Goal: Information Seeking & Learning: Find specific fact

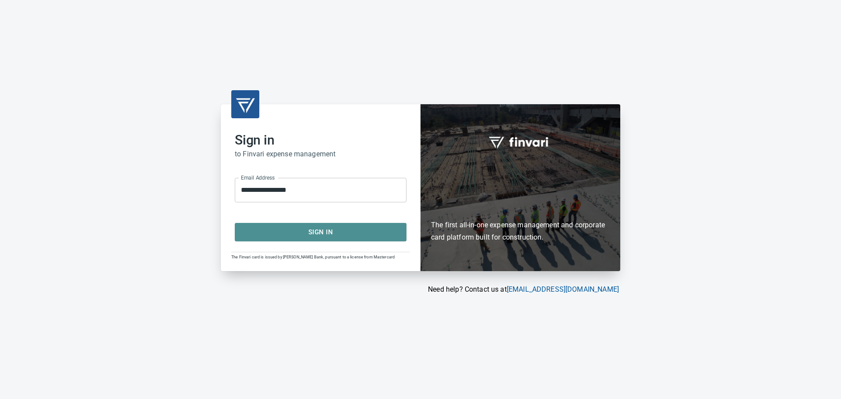
click at [333, 238] on button "Sign In" at bounding box center [321, 232] width 172 height 18
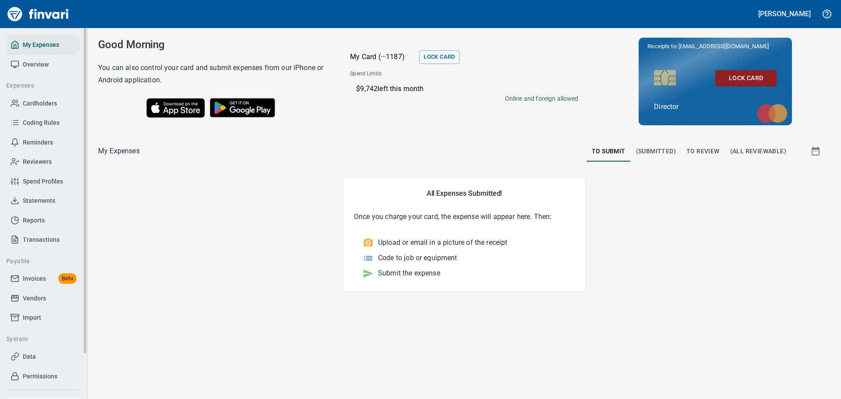
click at [37, 104] on span "Cardholders" at bounding box center [40, 103] width 34 height 11
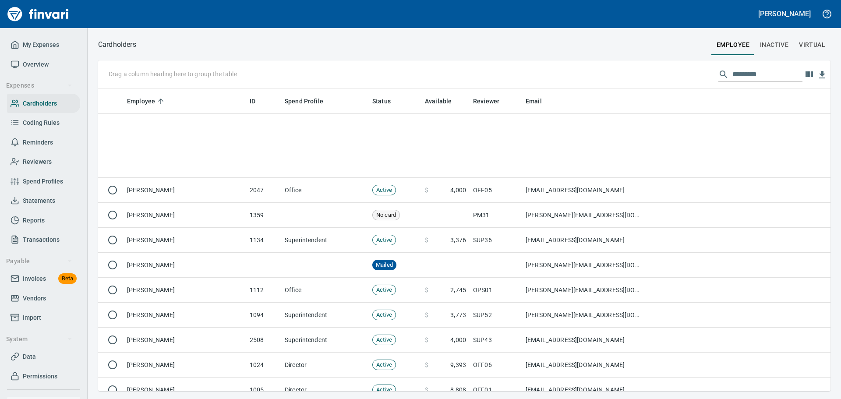
scroll to position [2672, 0]
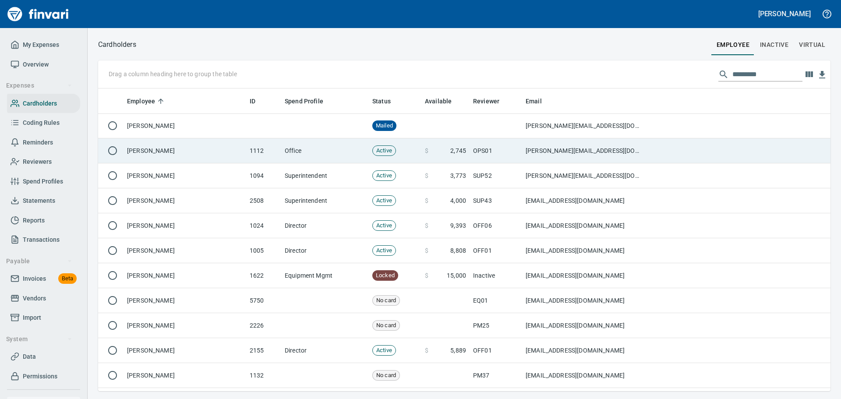
click at [294, 149] on td "Office" at bounding box center [325, 150] width 88 height 25
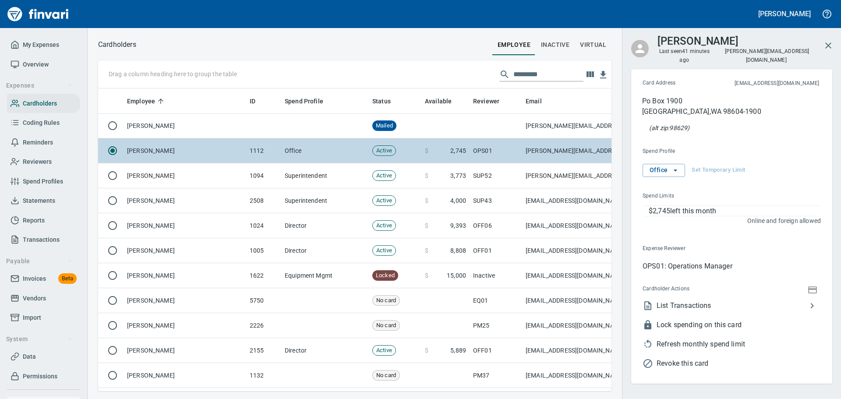
scroll to position [290, 500]
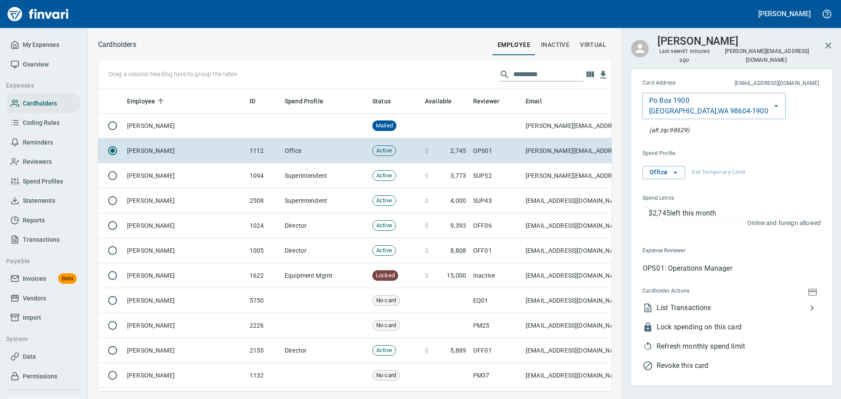
click at [716, 303] on span "List Transactions" at bounding box center [732, 308] width 150 height 11
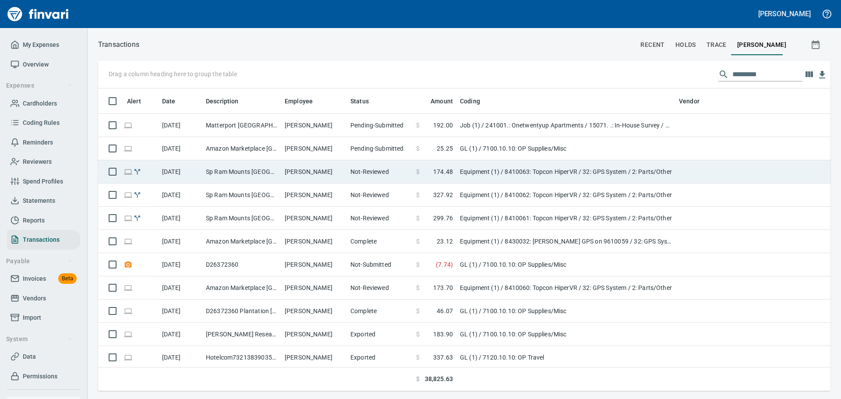
scroll to position [296, 719]
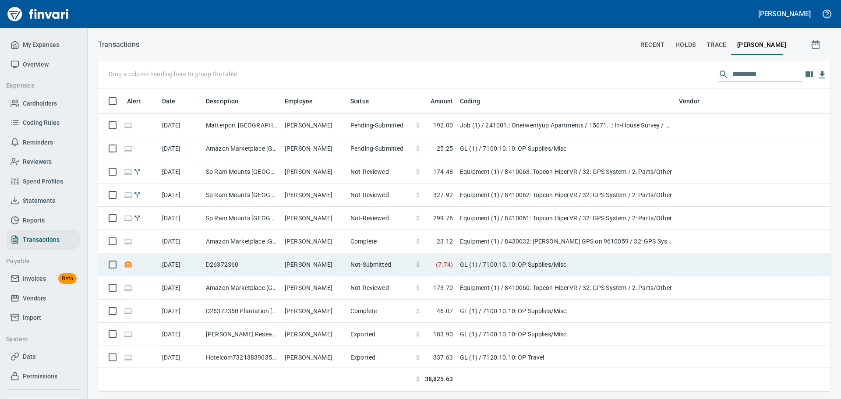
click at [305, 262] on td "[PERSON_NAME]" at bounding box center [314, 264] width 66 height 23
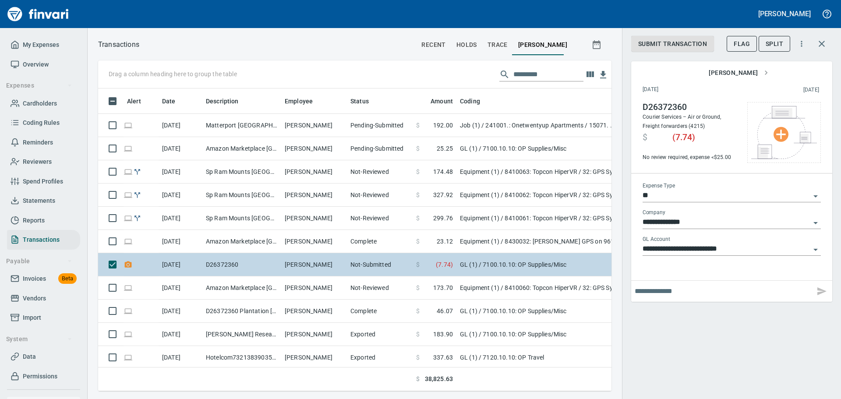
scroll to position [290, 500]
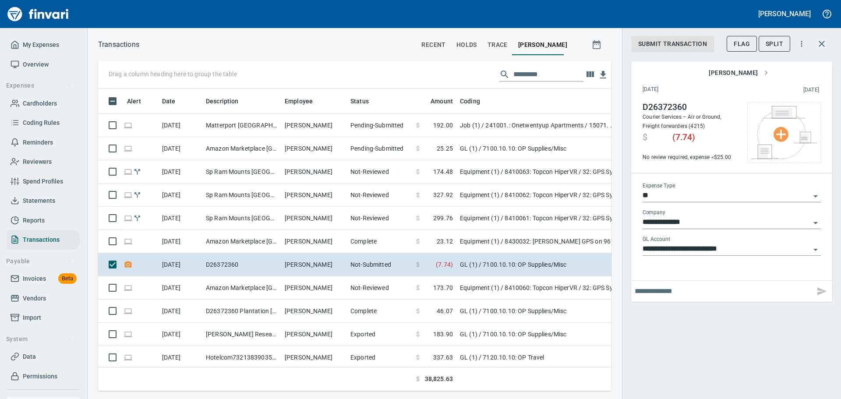
click at [695, 117] on span "Courier Services – Air or Ground, Freight forwarders (4215)" at bounding box center [682, 121] width 79 height 15
click at [707, 125] on div "D26372360 Courier Services – Air or Ground, Freight forwarders (4215) $ ( 7.74 …" at bounding box center [691, 132] width 96 height 60
click at [707, 113] on div "D26372360 Courier Services – Air or Ground, Freight forwarders (4215) $ ( 7.74 …" at bounding box center [691, 132] width 96 height 60
click at [678, 120] on div "D26372360 Courier Services – Air or Ground, Freight forwarders (4215) $ ( 7.74 …" at bounding box center [691, 132] width 96 height 60
click at [702, 128] on span "Courier Services – Air or Ground, Freight forwarders (4215)" at bounding box center [682, 121] width 79 height 15
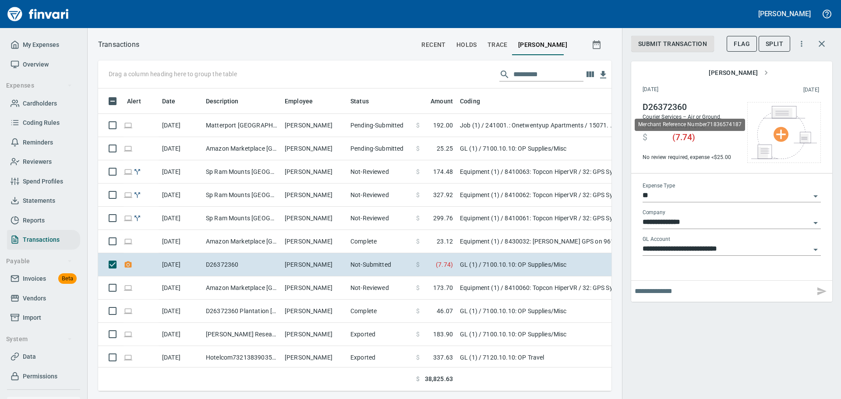
click at [671, 108] on h4 "D26372360" at bounding box center [691, 107] width 96 height 11
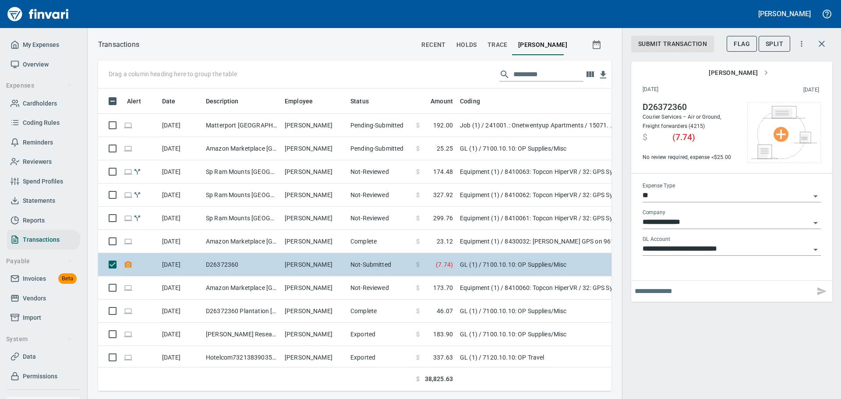
drag, startPoint x: 464, startPoint y: 266, endPoint x: 459, endPoint y: 266, distance: 4.8
click at [459, 266] on td "GL (1) / 7100.10.10: OP Supplies/Misc" at bounding box center [565, 264] width 219 height 23
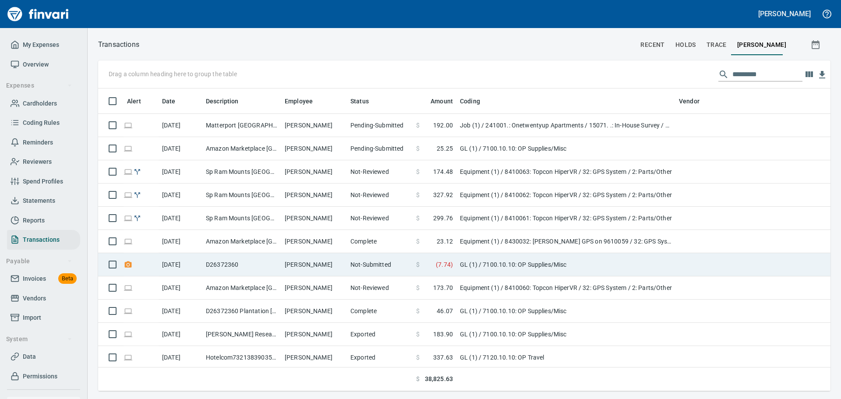
scroll to position [296, 719]
click at [538, 272] on td "GL (1) / 7100.10.10: OP Supplies/Misc" at bounding box center [565, 264] width 219 height 23
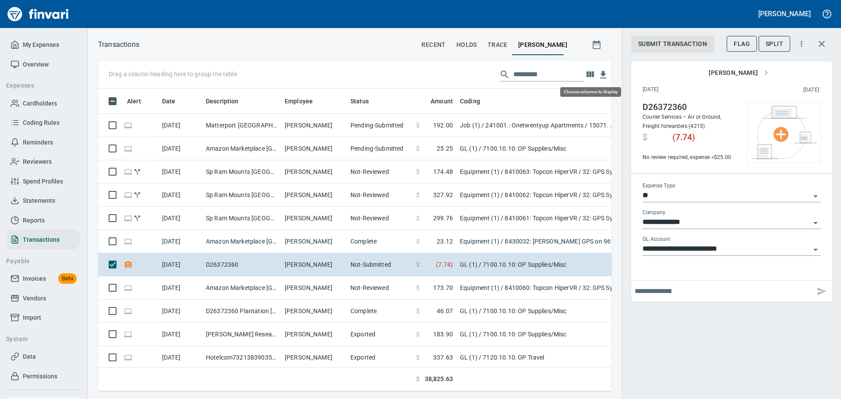
scroll to position [290, 500]
click at [590, 72] on icon "button" at bounding box center [590, 74] width 7 height 6
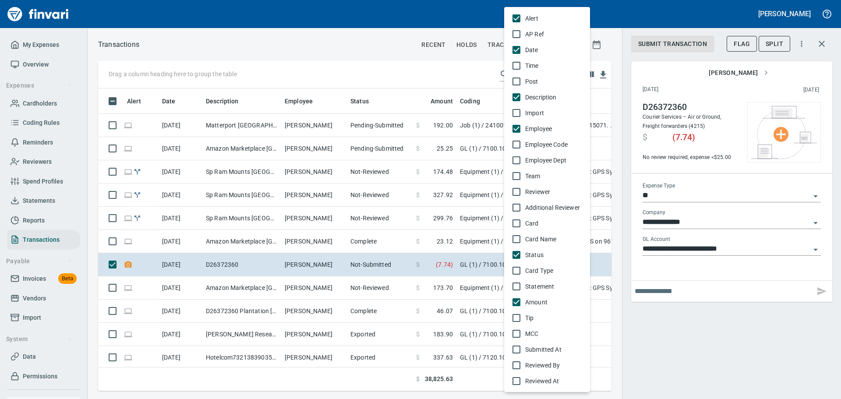
click at [540, 67] on span "Time" at bounding box center [554, 65] width 58 height 9
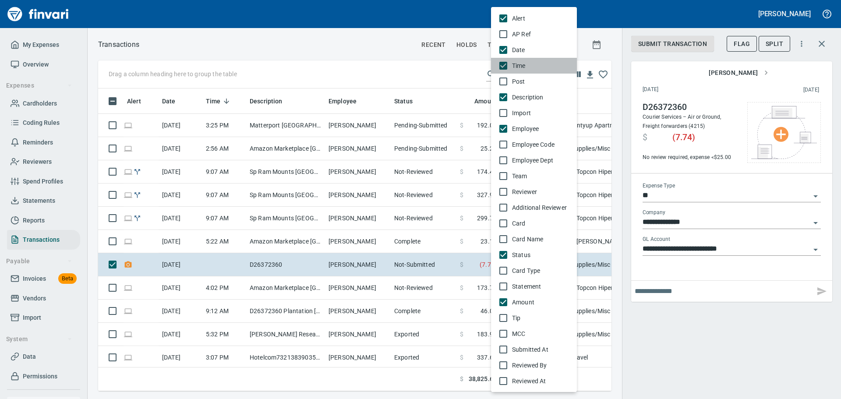
click at [517, 66] on span "Time" at bounding box center [541, 65] width 58 height 9
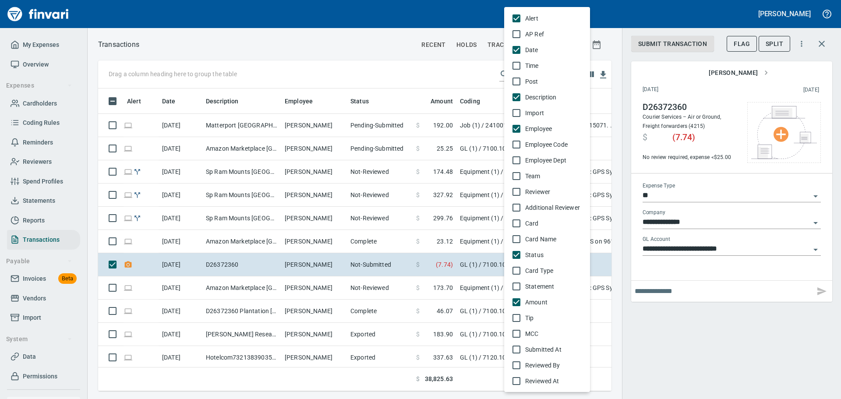
click at [534, 331] on span "MCC" at bounding box center [554, 333] width 58 height 9
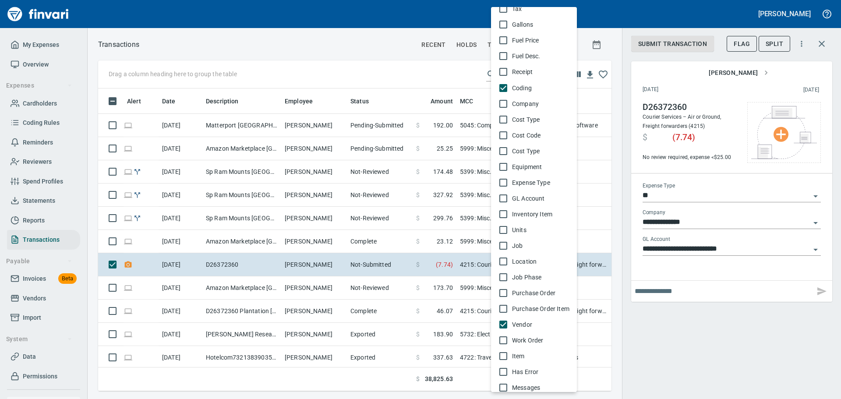
scroll to position [442, 0]
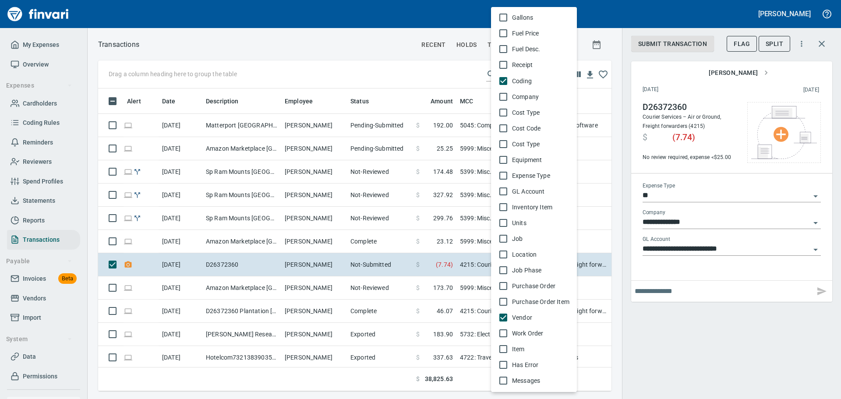
click at [463, 380] on div at bounding box center [420, 199] width 841 height 399
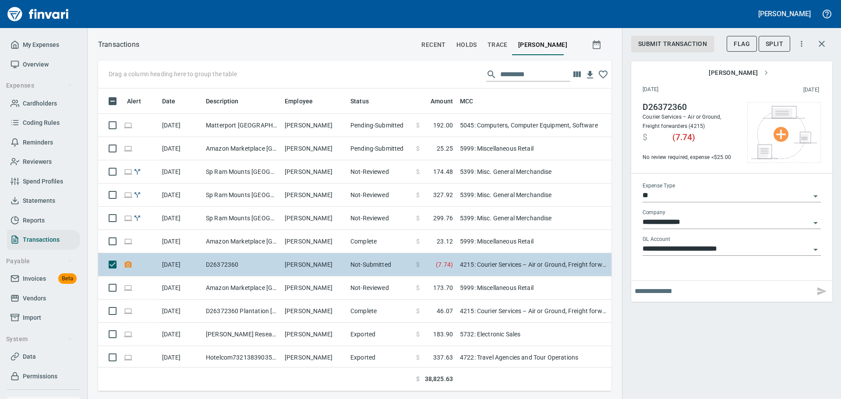
click at [208, 263] on td "D26372360" at bounding box center [241, 264] width 79 height 23
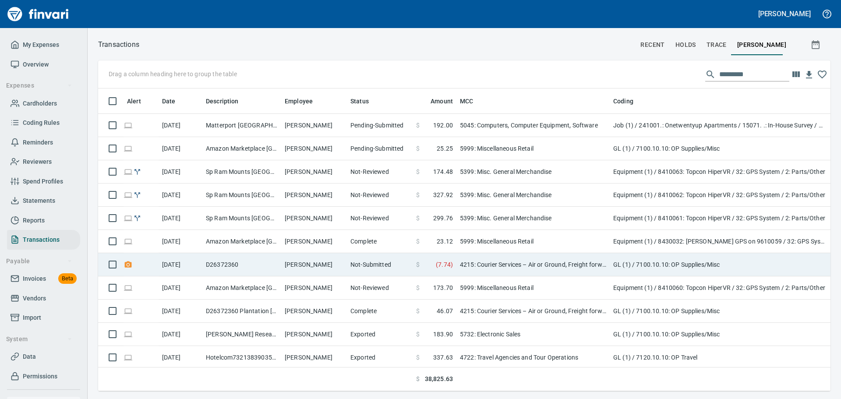
scroll to position [290, 718]
click at [235, 267] on td "D26372360" at bounding box center [241, 264] width 79 height 23
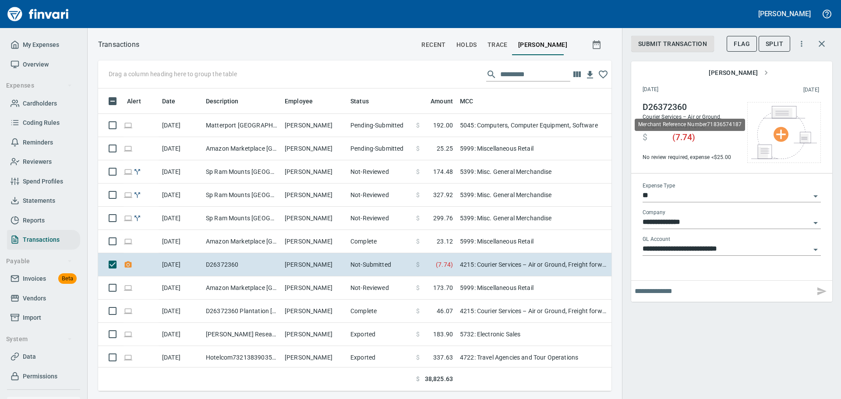
scroll to position [290, 500]
drag, startPoint x: 683, startPoint y: 106, endPoint x: 652, endPoint y: 111, distance: 31.5
click at [652, 111] on h4 "D26372360" at bounding box center [691, 107] width 96 height 11
click at [686, 111] on h4 "D26372360" at bounding box center [691, 107] width 96 height 11
drag, startPoint x: 688, startPoint y: 110, endPoint x: 642, endPoint y: 111, distance: 46.0
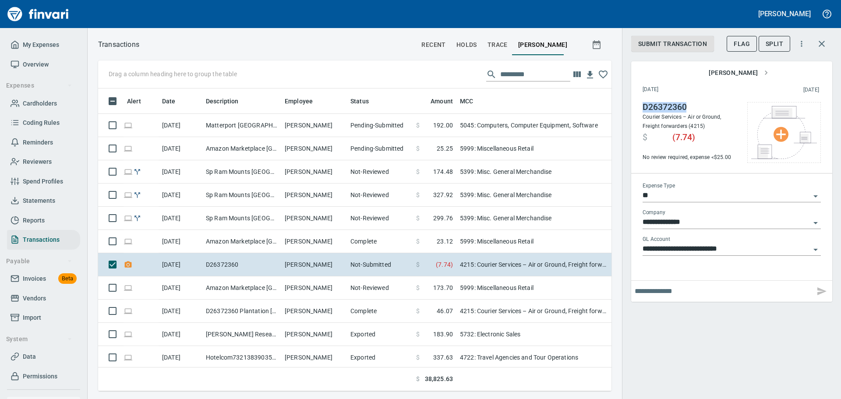
click at [642, 111] on div "D26372360 Courier Services – Air or Ground, Freight forwarders (4215) $ ( 7.74 …" at bounding box center [732, 134] width 192 height 78
copy h4 "D26372360"
click at [724, 135] on h4 "$ ( 7.74 )" at bounding box center [691, 137] width 96 height 12
